Goal: Navigation & Orientation: Go to known website

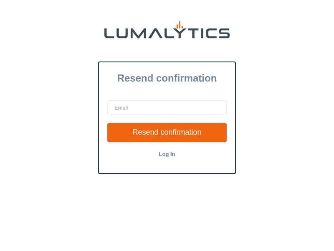
click at [167, 154] on link "Log In" at bounding box center [167, 154] width 16 height 6
